Goal: Information Seeking & Learning: Compare options

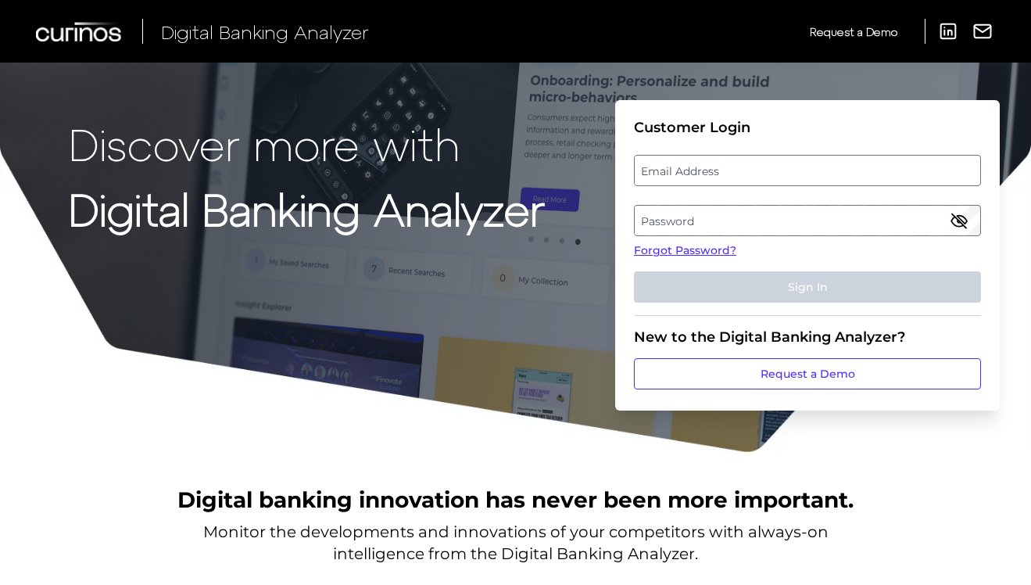
click at [715, 170] on label "Email Address" at bounding box center [807, 170] width 345 height 28
click at [715, 170] on input "email" at bounding box center [807, 170] width 347 height 31
type input "[URL][DOMAIN_NAME][DOMAIN_NAME]"
type input "n"
click at [748, 218] on label "Password" at bounding box center [807, 220] width 345 height 28
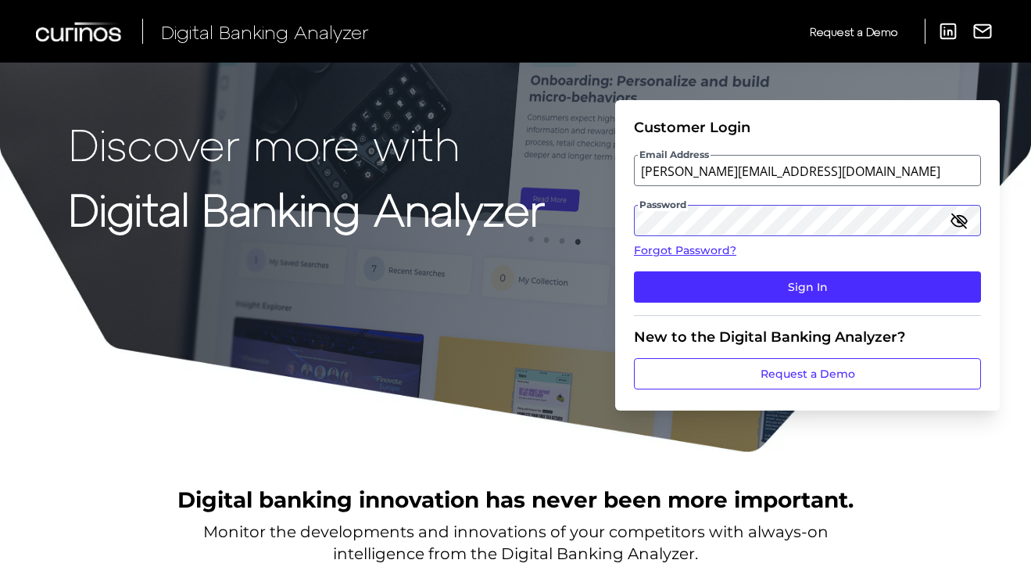
click at [634, 271] on button "Sign In" at bounding box center [807, 286] width 347 height 31
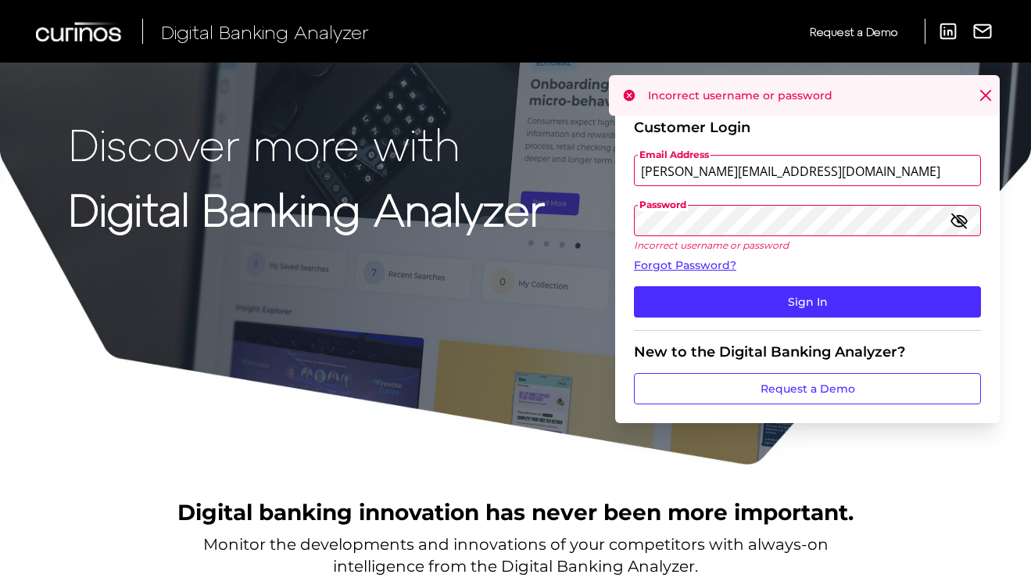
click at [960, 214] on icon "button" at bounding box center [959, 220] width 19 height 19
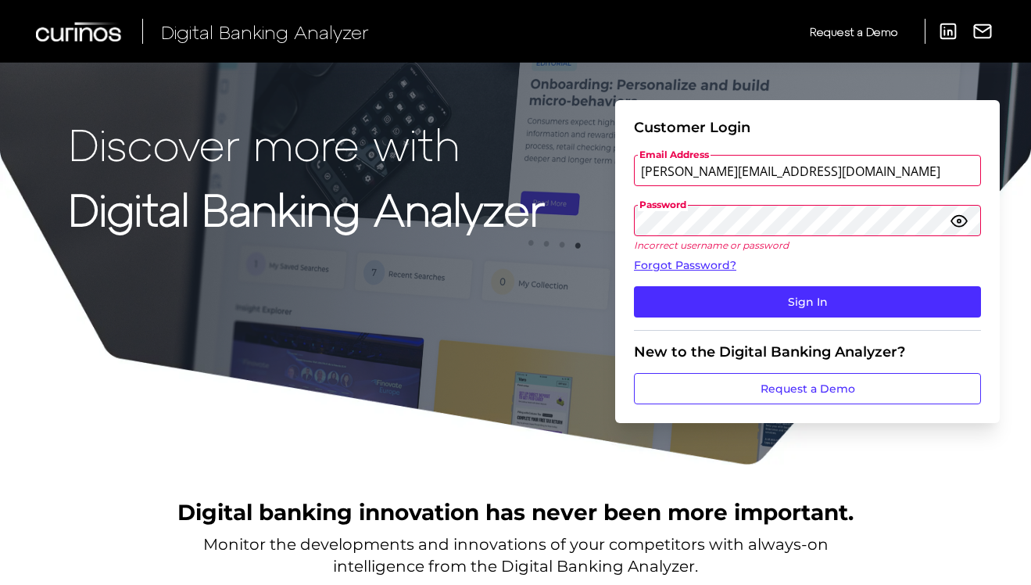
click at [739, 160] on input "[PERSON_NAME][EMAIL_ADDRESS][DOMAIN_NAME]" at bounding box center [807, 170] width 347 height 31
paste input ": [PERSON_NAME].kripala"
click at [649, 171] on input ": [PERSON_NAME][EMAIL_ADDRESS][PERSON_NAME][DOMAIN_NAME]" at bounding box center [807, 170] width 347 height 31
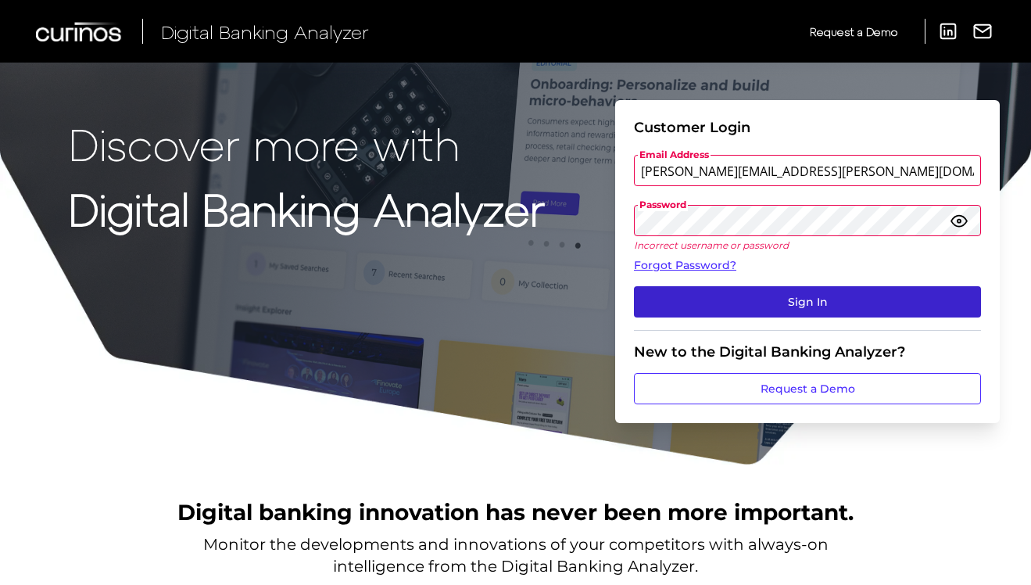
type input "[PERSON_NAME][EMAIL_ADDRESS][PERSON_NAME][DOMAIN_NAME]"
click at [830, 310] on button "Sign In" at bounding box center [807, 301] width 347 height 31
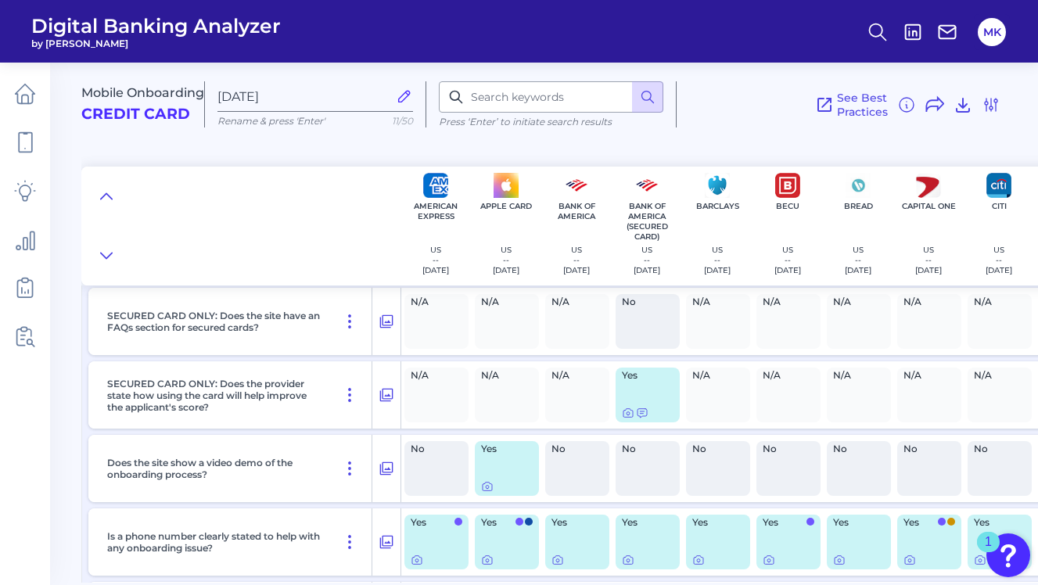
scroll to position [1625, 0]
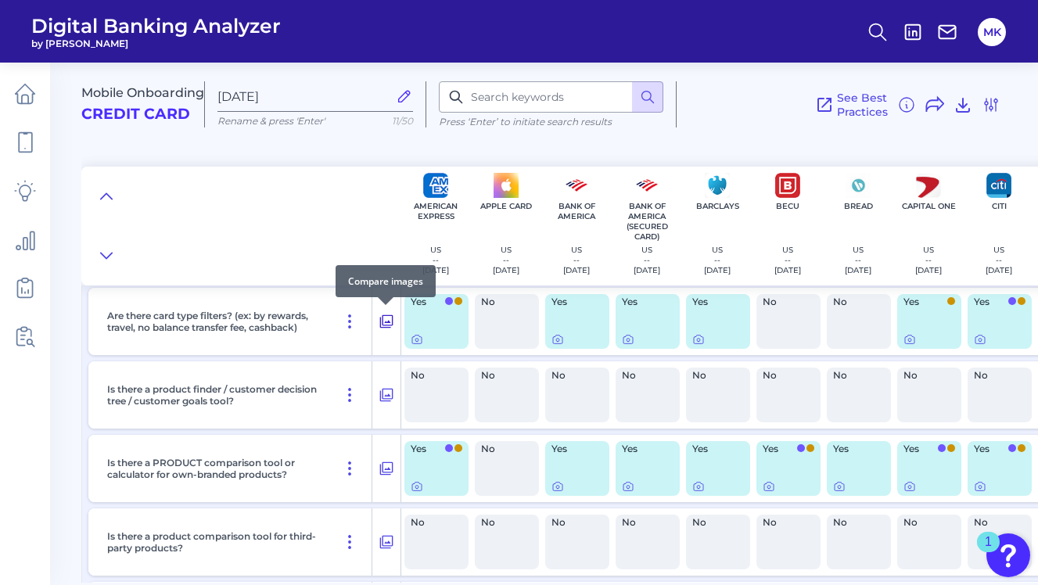
click at [388, 318] on icon at bounding box center [386, 321] width 16 height 19
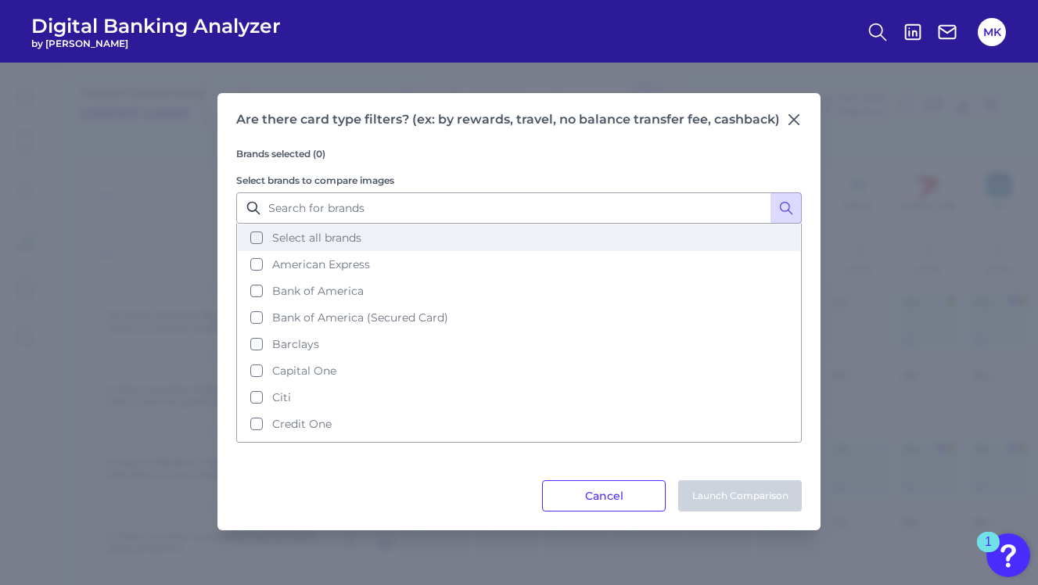
click at [332, 229] on button "Select all brands" at bounding box center [519, 237] width 562 height 27
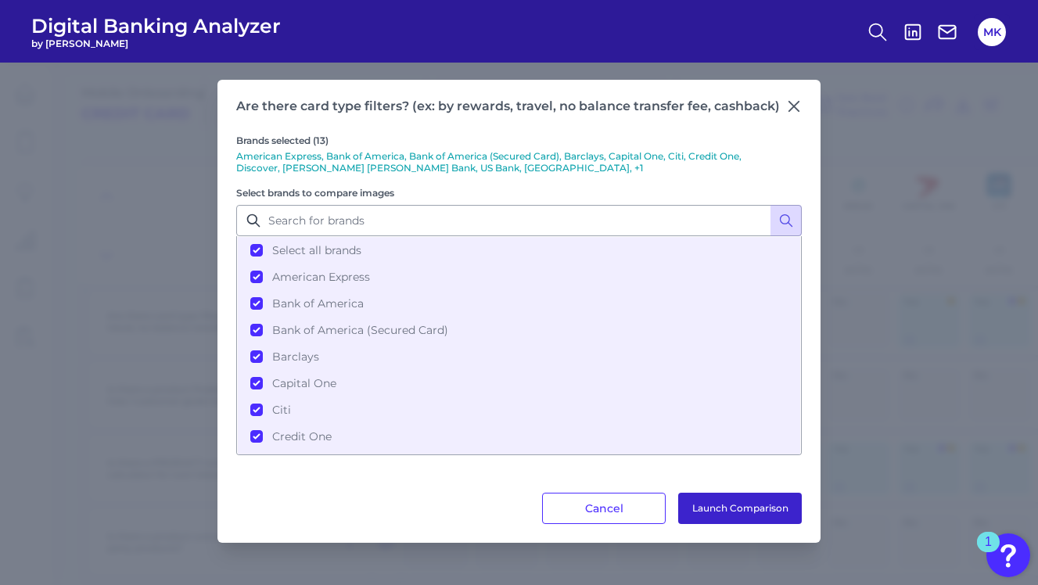
click at [695, 497] on button "Launch Comparison" at bounding box center [740, 508] width 124 height 31
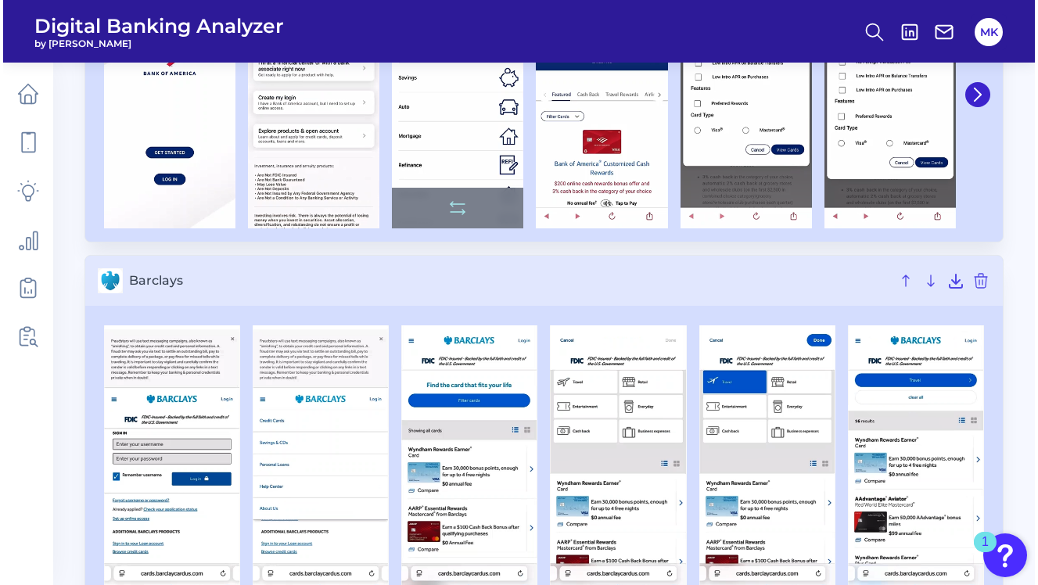
scroll to position [1031, 0]
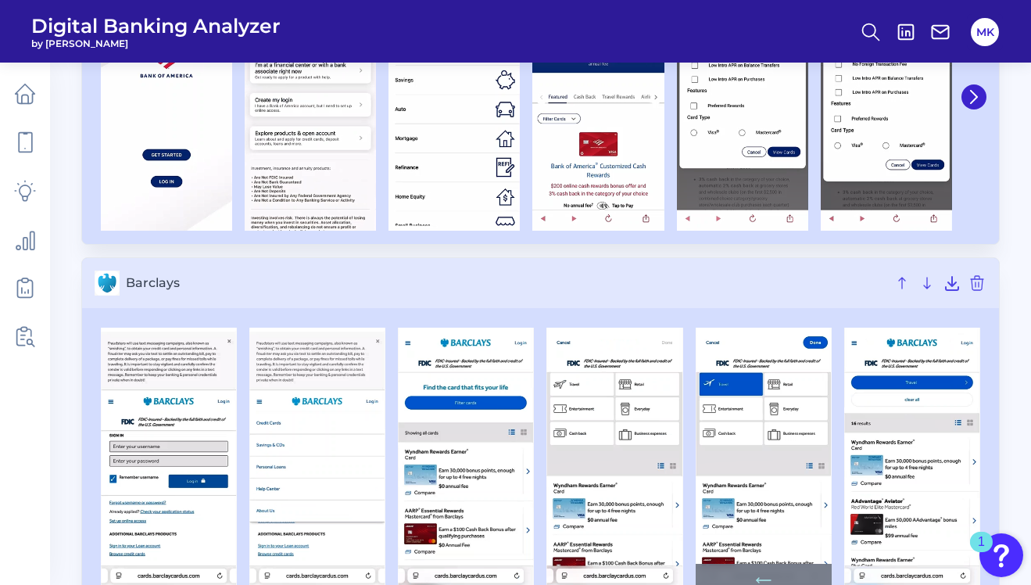
click at [751, 421] on img at bounding box center [764, 466] width 136 height 277
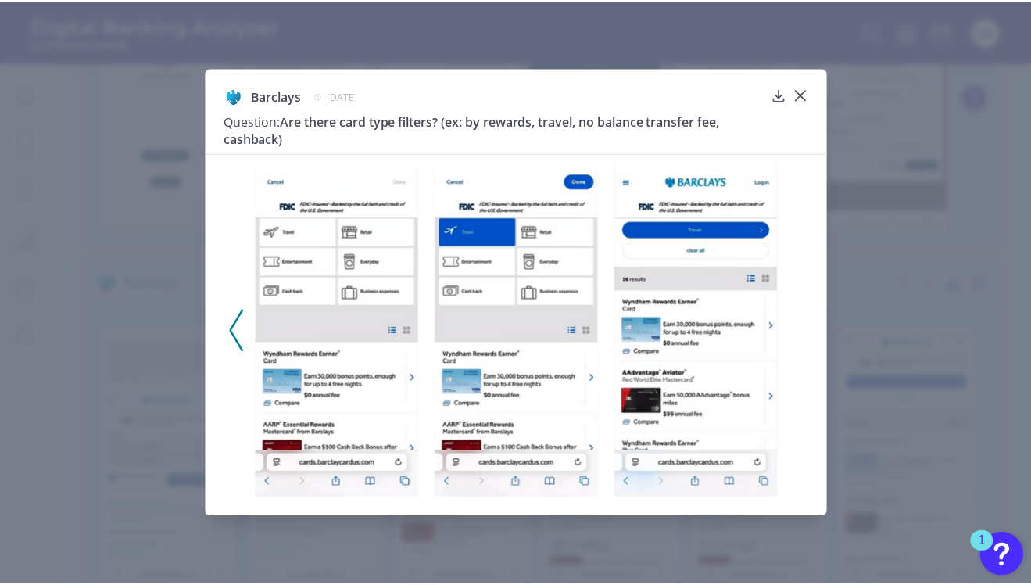
scroll to position [1030, 0]
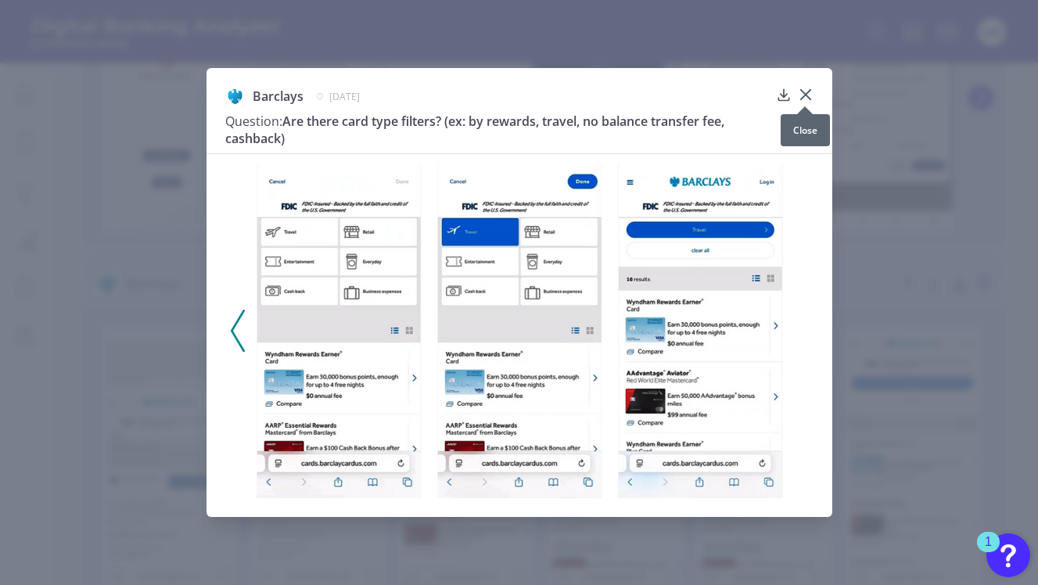
click at [808, 96] on icon at bounding box center [804, 94] width 9 height 9
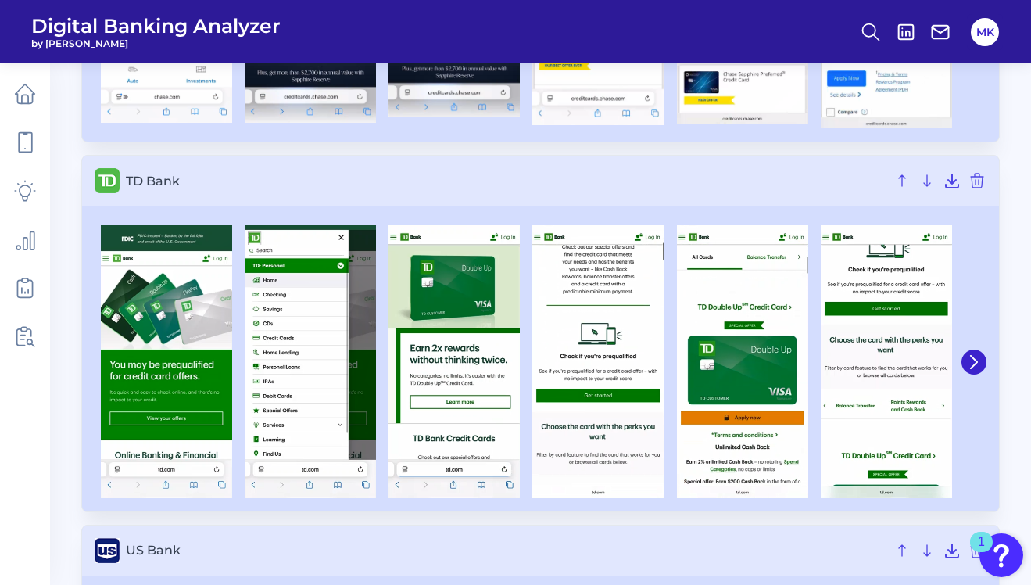
scroll to position [3363, 0]
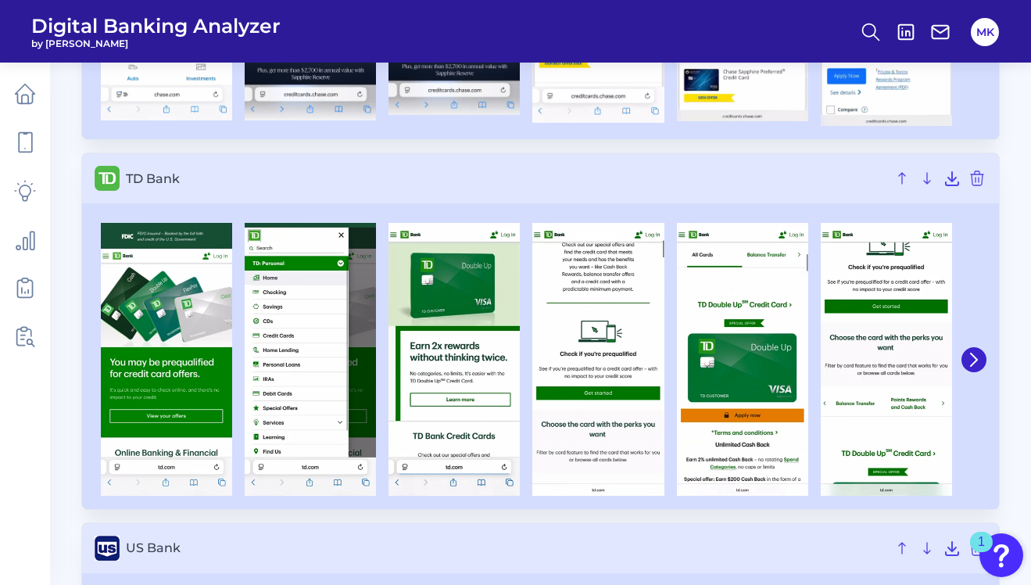
click at [974, 358] on icon at bounding box center [974, 360] width 14 height 14
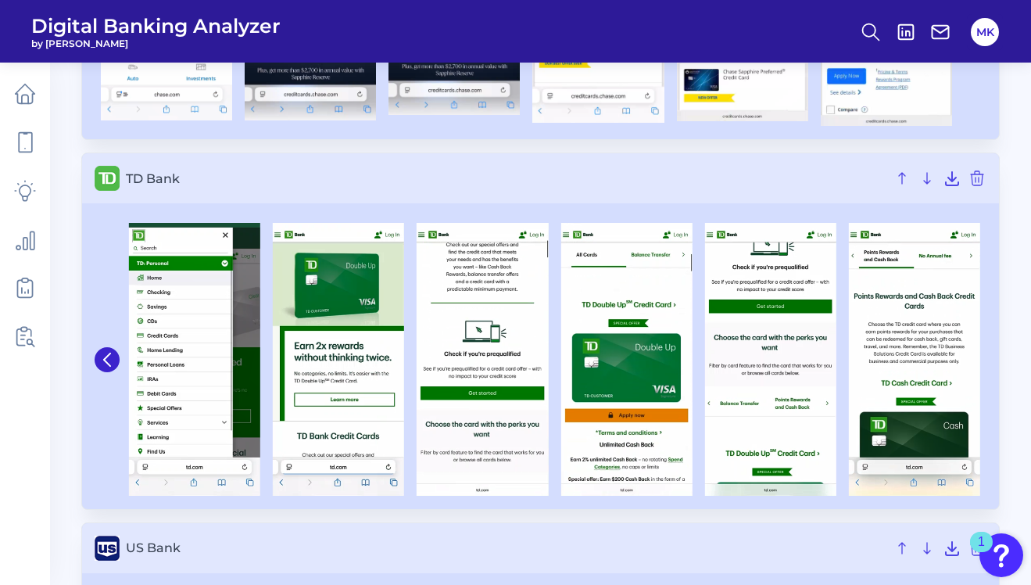
click at [974, 358] on img at bounding box center [914, 359] width 131 height 273
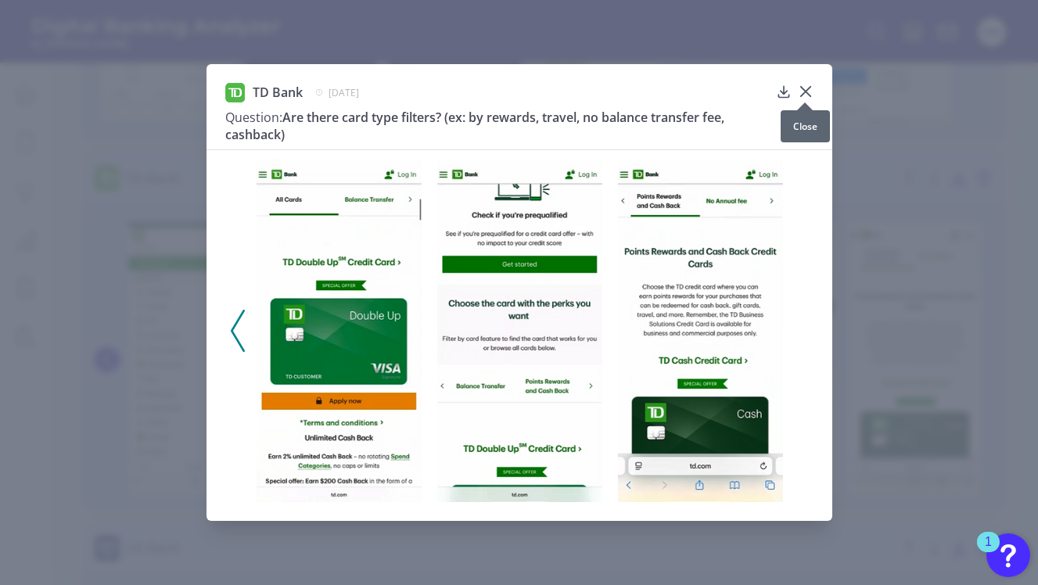
click at [805, 95] on div at bounding box center [805, 103] width 16 height 16
click at [803, 92] on icon at bounding box center [804, 91] width 9 height 9
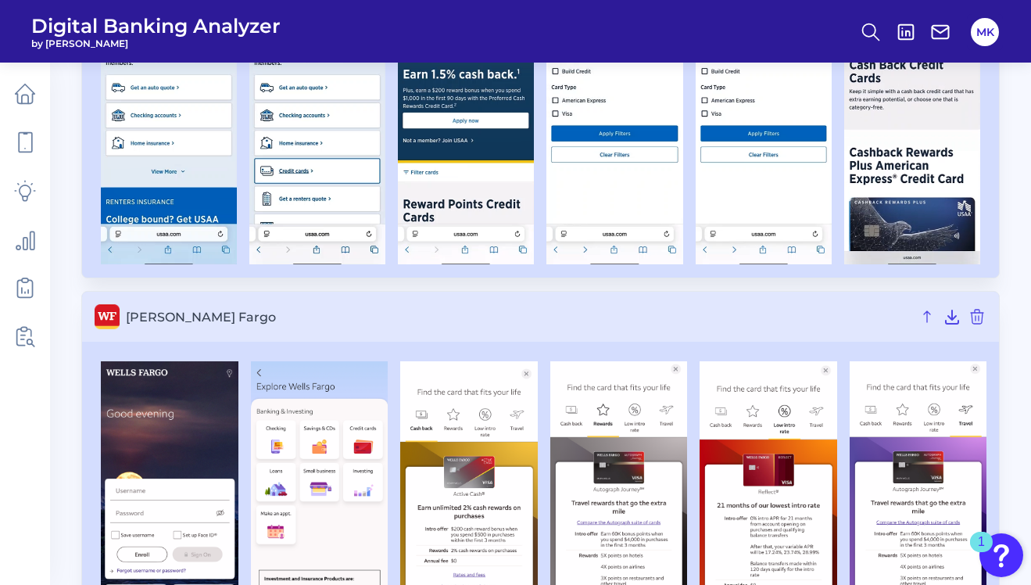
scroll to position [4458, 0]
